Goal: Check status: Check status

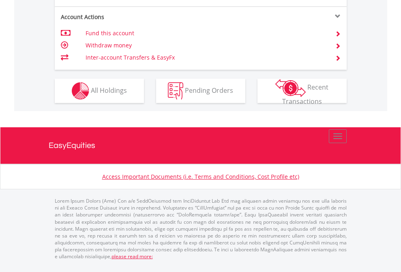
scroll to position [762, 0]
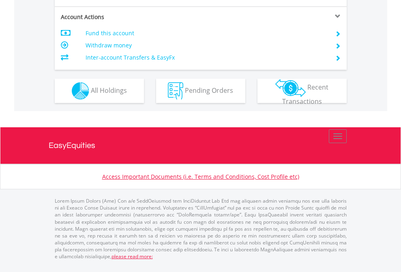
scroll to position [762, 0]
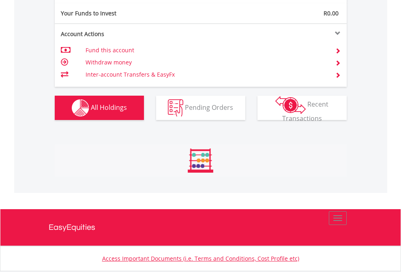
scroll to position [78, 127]
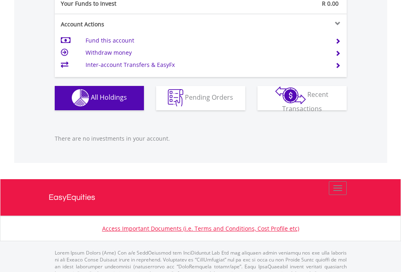
scroll to position [803, 0]
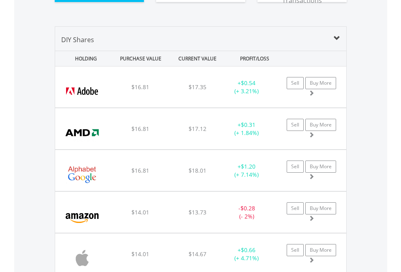
scroll to position [902, 0]
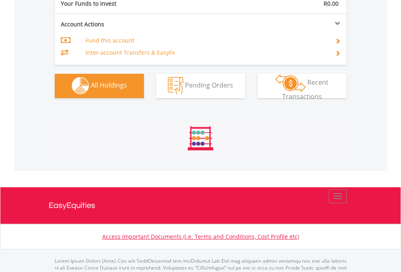
scroll to position [803, 0]
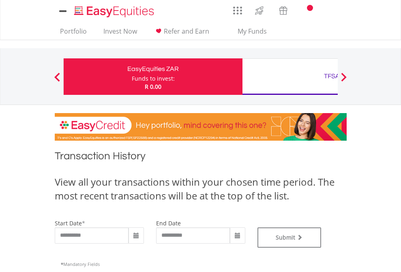
type input "**********"
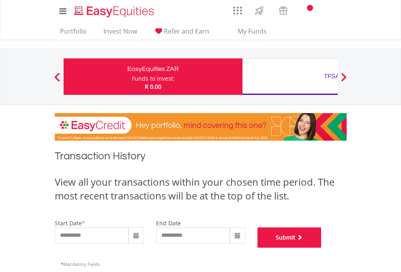
click at [322, 248] on button "Submit" at bounding box center [290, 238] width 64 height 20
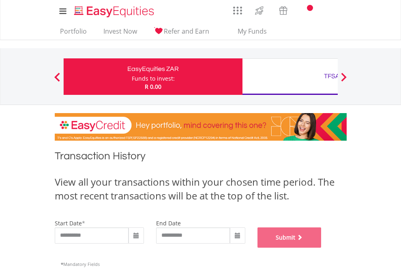
scroll to position [329, 0]
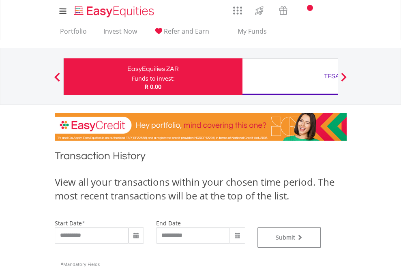
click at [290, 77] on div "TFSA" at bounding box center [332, 76] width 169 height 11
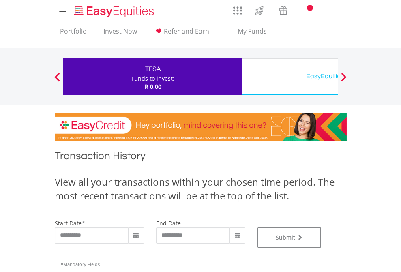
type input "**********"
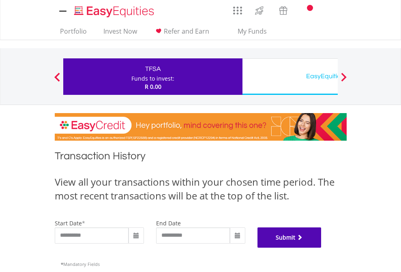
click at [322, 248] on button "Submit" at bounding box center [290, 238] width 64 height 20
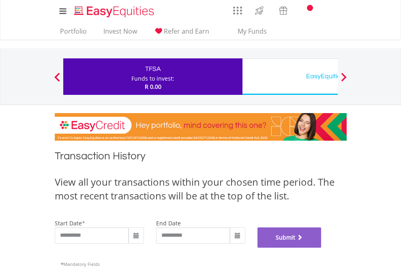
scroll to position [329, 0]
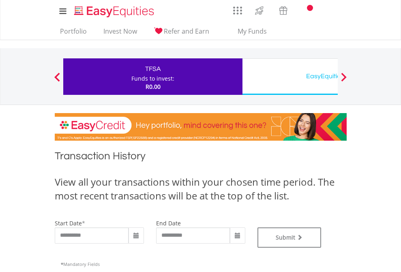
click at [290, 77] on div "EasyEquities USD" at bounding box center [332, 76] width 169 height 11
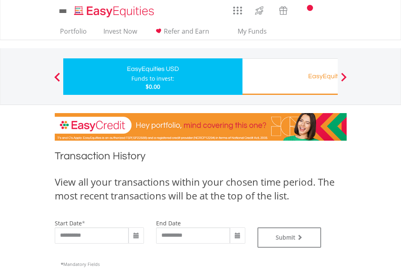
type input "**********"
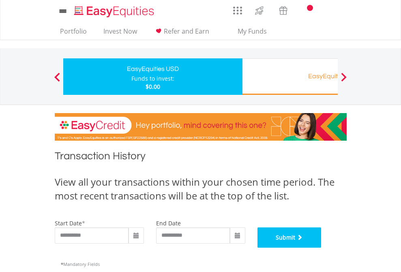
click at [322, 248] on button "Submit" at bounding box center [290, 238] width 64 height 20
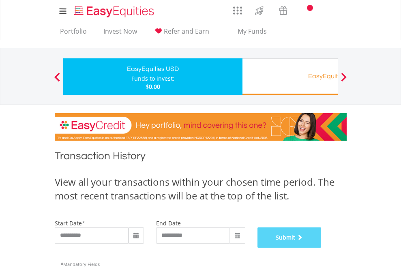
scroll to position [329, 0]
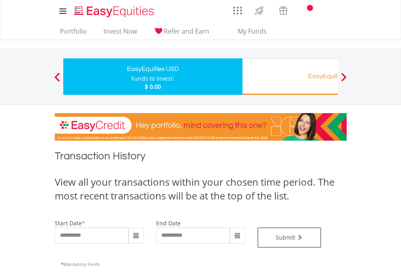
click at [290, 77] on div "EasyEquities RA" at bounding box center [332, 76] width 169 height 11
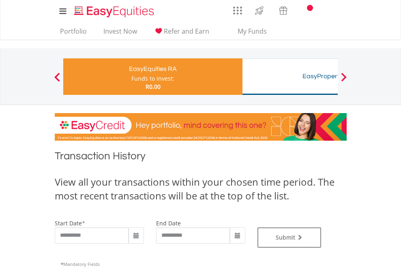
scroll to position [329, 0]
